Goal: Register for event/course

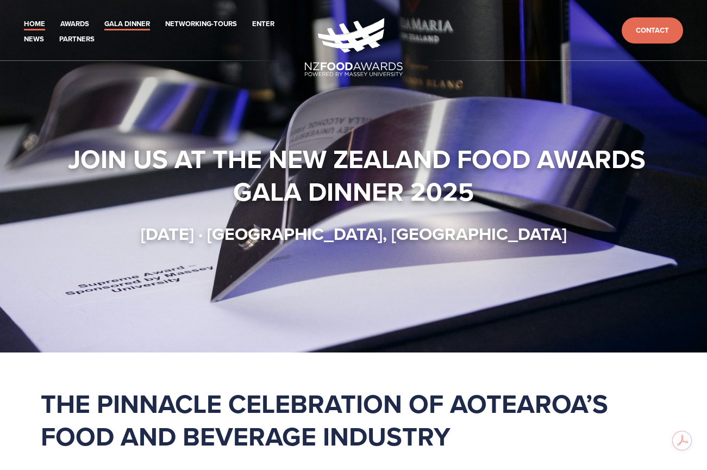
click at [123, 23] on link "Gala Dinner" at bounding box center [127, 24] width 46 height 12
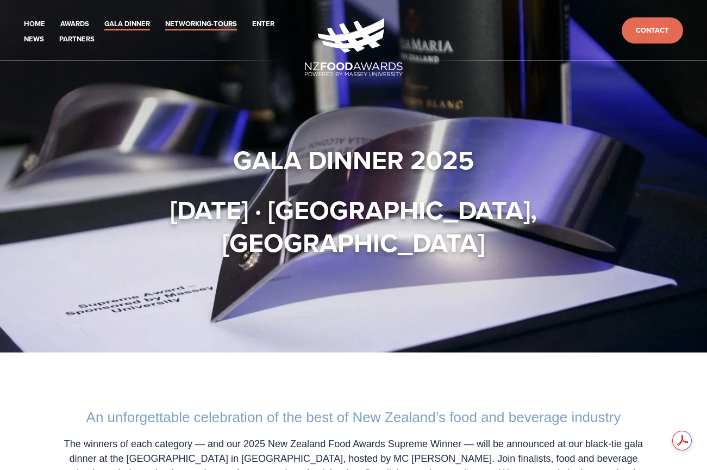
click at [208, 24] on link "Networking-Tours" at bounding box center [201, 24] width 72 height 12
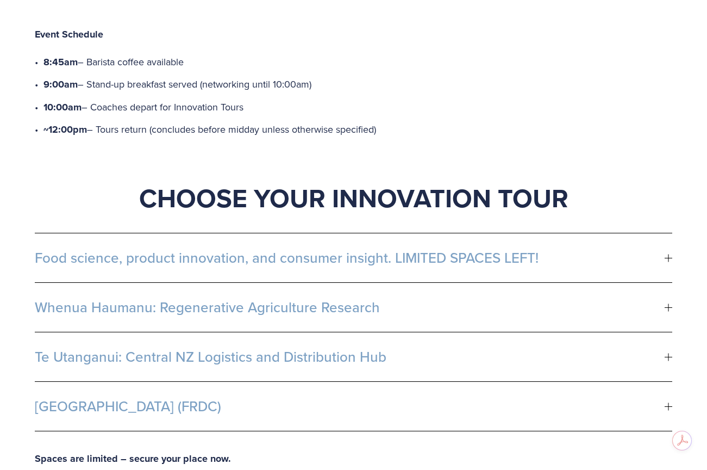
scroll to position [529, 0]
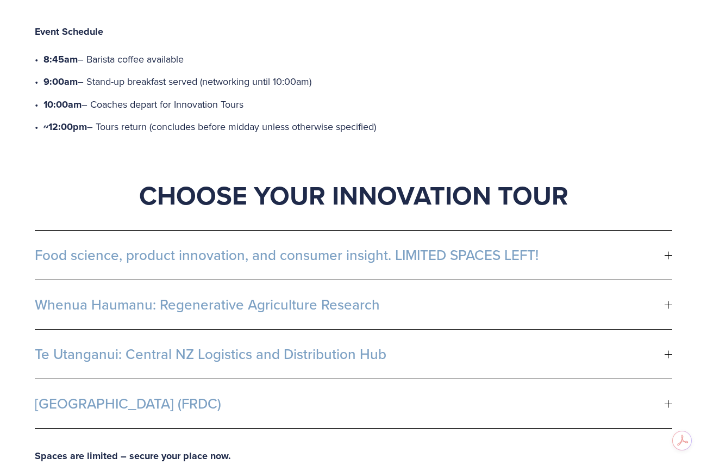
click at [229, 296] on span "Whenua Haumanu: Regenerative Agriculture Research" at bounding box center [350, 304] width 630 height 16
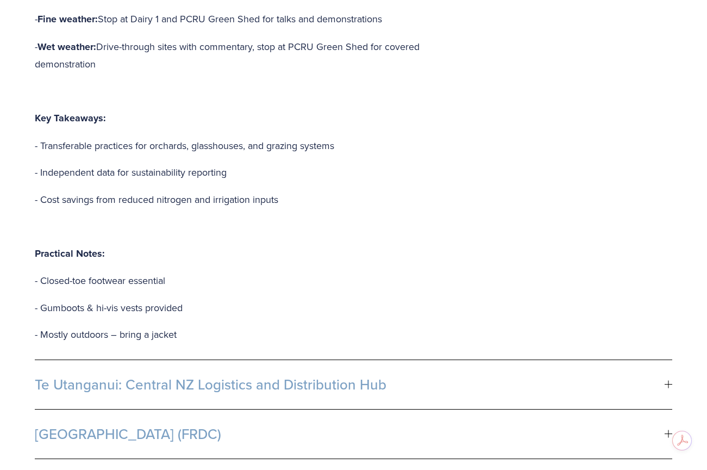
scroll to position [1147, 0]
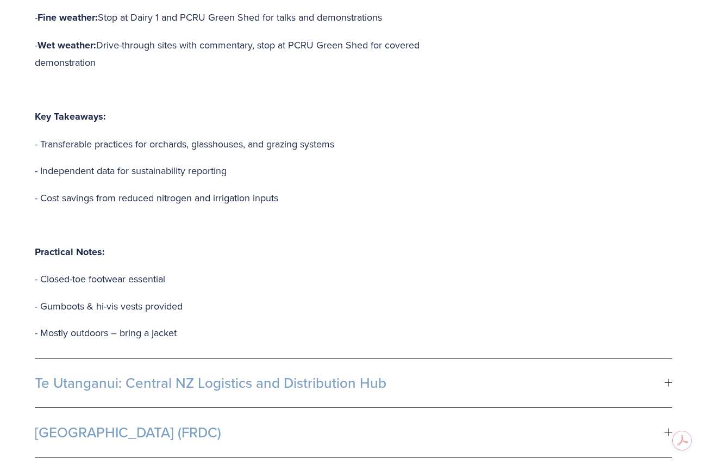
click at [129, 408] on button "Fonterra R&D Centre (FRDC)" at bounding box center [353, 432] width 637 height 49
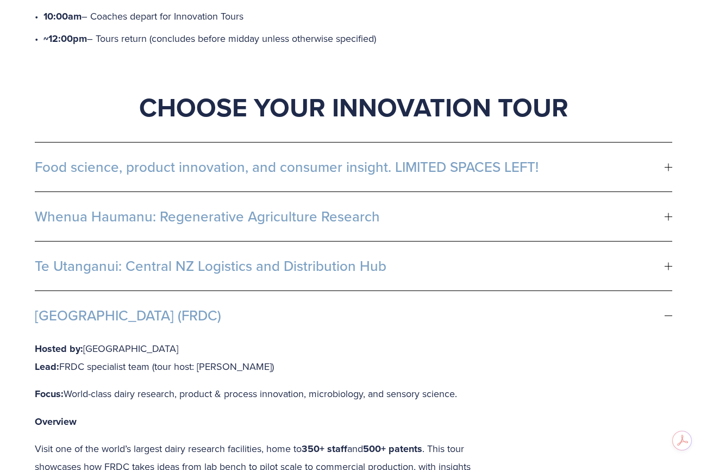
scroll to position [608, 0]
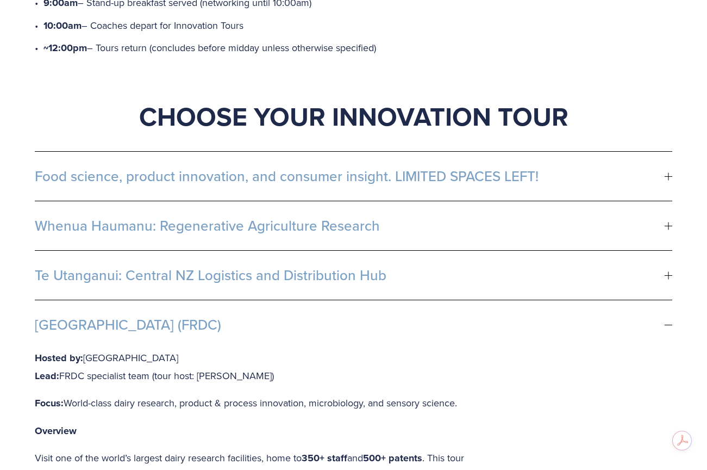
click at [112, 316] on span "Fonterra R&D Centre (FRDC)" at bounding box center [350, 324] width 630 height 16
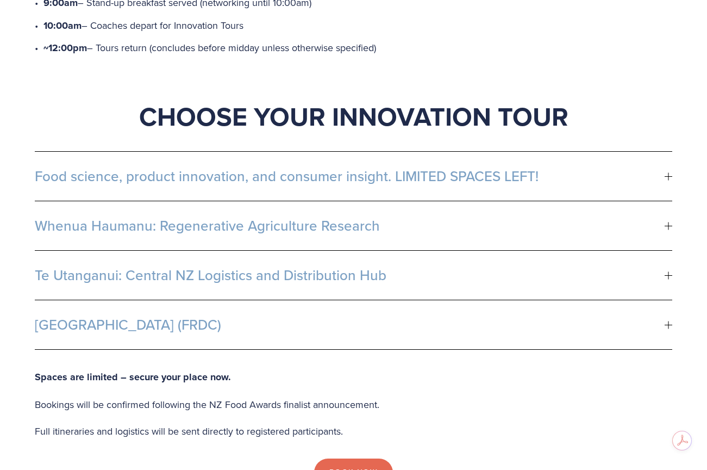
scroll to position [598, 0]
